Goal: Task Accomplishment & Management: Manage account settings

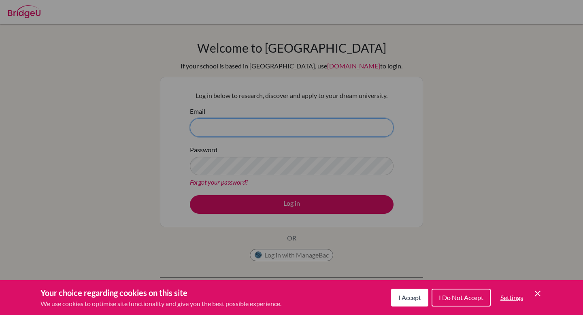
type input "[PERSON_NAME][EMAIL_ADDRESS][DOMAIN_NAME]"
click at [257, 171] on div "Cookie Preferences" at bounding box center [291, 157] width 583 height 315
click at [428, 301] on div "I Accept I Do Not Accept Settings Cookie Control Close Icon" at bounding box center [466, 297] width 151 height 21
click at [416, 301] on span "I Accept" at bounding box center [410, 298] width 23 height 8
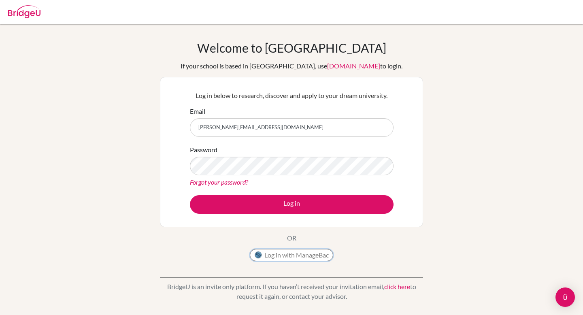
click at [327, 254] on button "Log in with ManageBac" at bounding box center [291, 255] width 83 height 12
click at [274, 254] on button "Log in with ManageBac" at bounding box center [291, 255] width 83 height 12
click at [314, 194] on form "Email [PERSON_NAME][EMAIL_ADDRESS][DOMAIN_NAME] Password Forgot your password? …" at bounding box center [292, 160] width 204 height 107
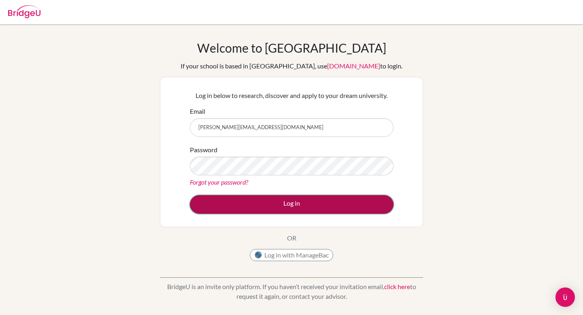
click at [303, 211] on button "Log in" at bounding box center [292, 204] width 204 height 19
